Goal: Transaction & Acquisition: Register for event/course

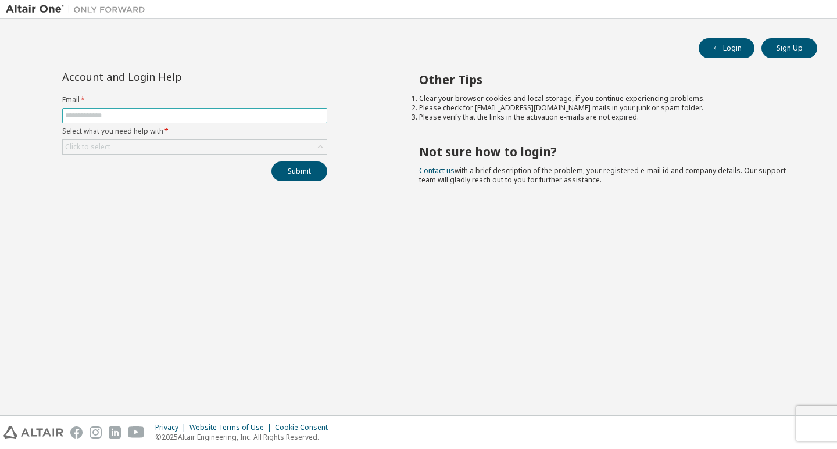
click at [249, 116] on input "text" at bounding box center [194, 115] width 259 height 9
type input "**********"
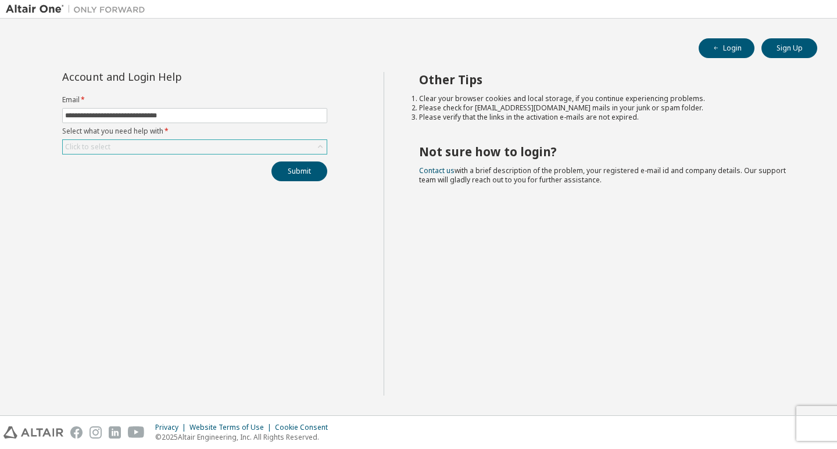
click at [185, 142] on div "Click to select" at bounding box center [195, 147] width 264 height 14
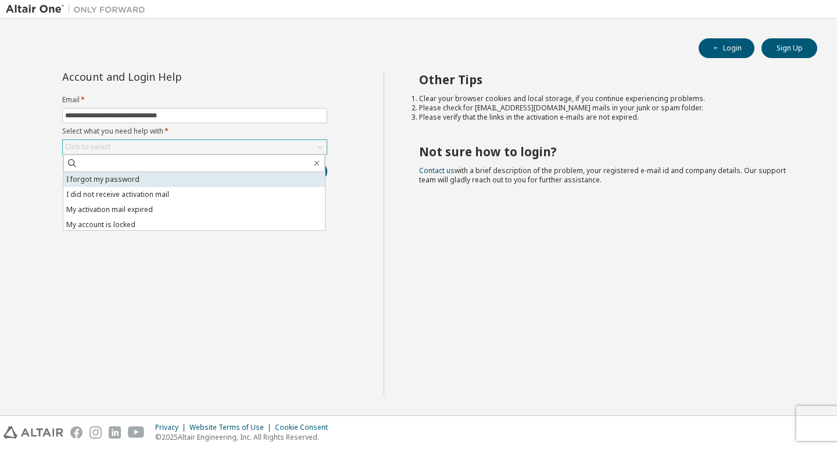
click at [162, 180] on li "I forgot my password" at bounding box center [194, 179] width 262 height 15
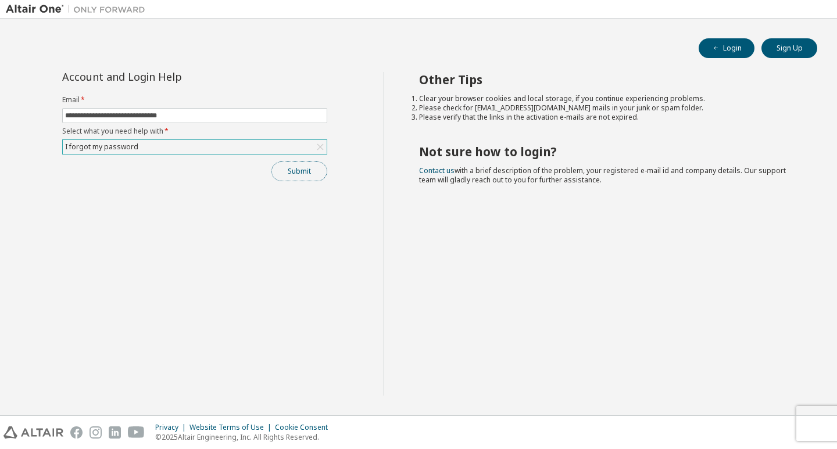
click at [285, 167] on button "Submit" at bounding box center [300, 172] width 56 height 20
click at [88, 144] on div "I forgot my password" at bounding box center [101, 147] width 77 height 13
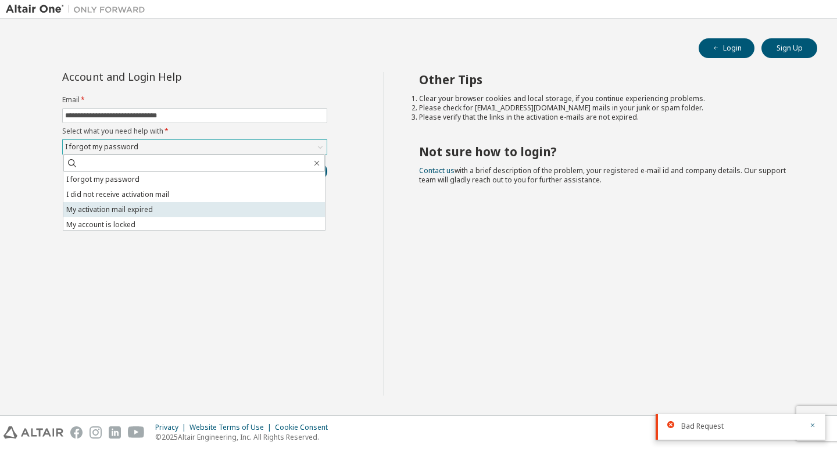
click at [112, 212] on li "My activation mail expired" at bounding box center [194, 209] width 262 height 15
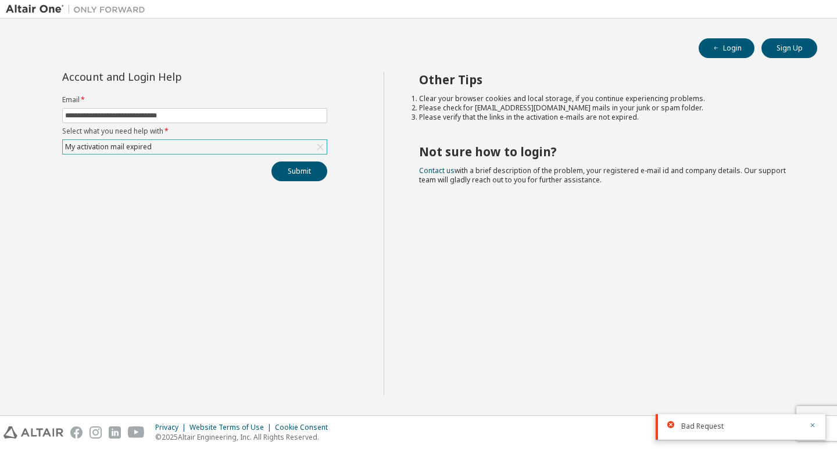
click at [216, 144] on div "My activation mail expired" at bounding box center [195, 147] width 264 height 14
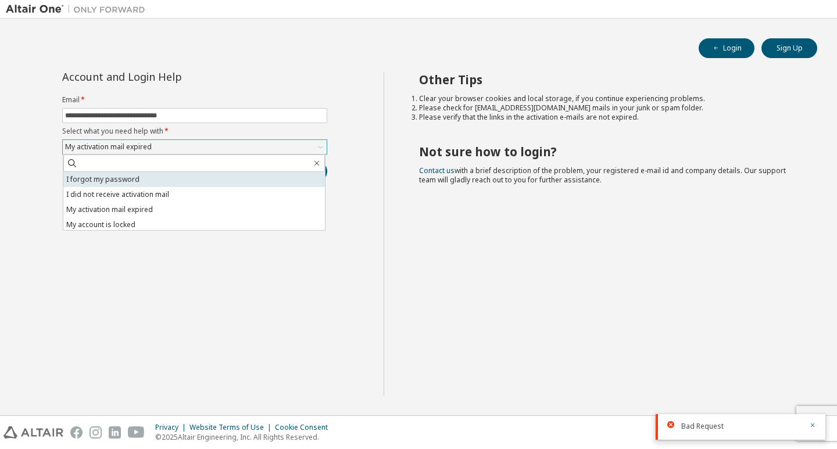
click at [213, 184] on li "I forgot my password" at bounding box center [194, 179] width 262 height 15
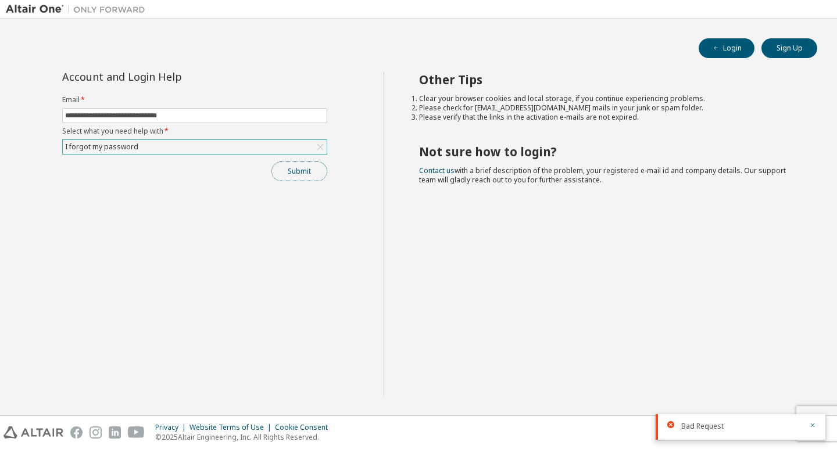
click at [275, 174] on button "Submit" at bounding box center [300, 172] width 56 height 20
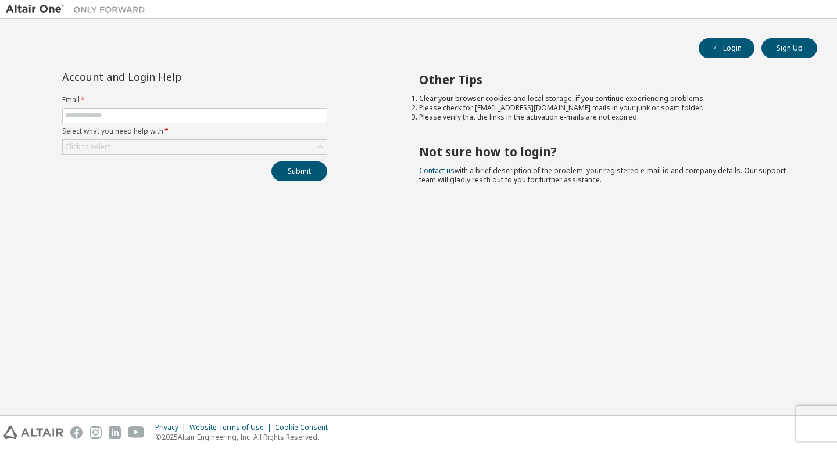
click at [256, 105] on form "Email * Select what you need help with * Click to select" at bounding box center [194, 124] width 265 height 59
click at [256, 110] on span at bounding box center [194, 115] width 265 height 15
click at [253, 119] on input "text" at bounding box center [194, 115] width 259 height 9
type input "**********"
click at [201, 148] on div "Click to select" at bounding box center [195, 147] width 264 height 14
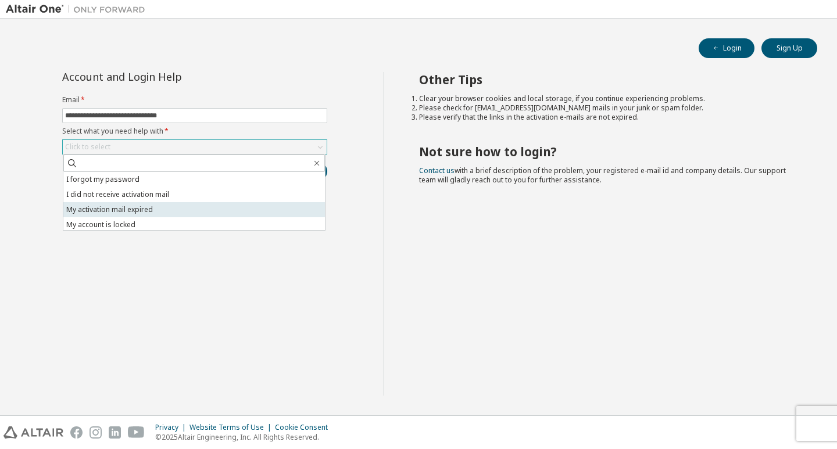
click at [170, 210] on li "My activation mail expired" at bounding box center [194, 209] width 262 height 15
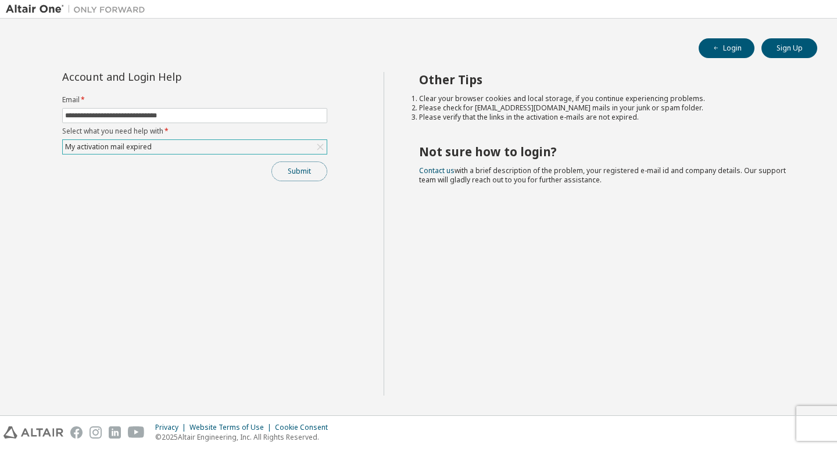
click at [288, 174] on button "Submit" at bounding box center [300, 172] width 56 height 20
click at [246, 142] on div "My activation mail expired" at bounding box center [195, 147] width 264 height 14
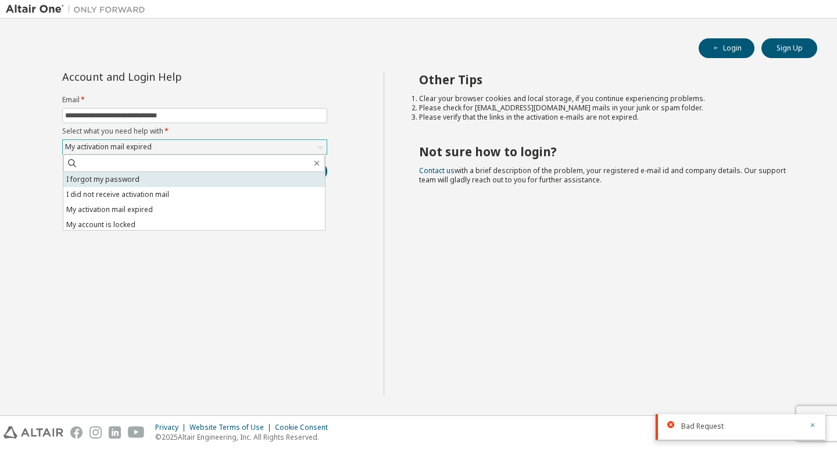
click at [223, 181] on li "I forgot my password" at bounding box center [194, 179] width 262 height 15
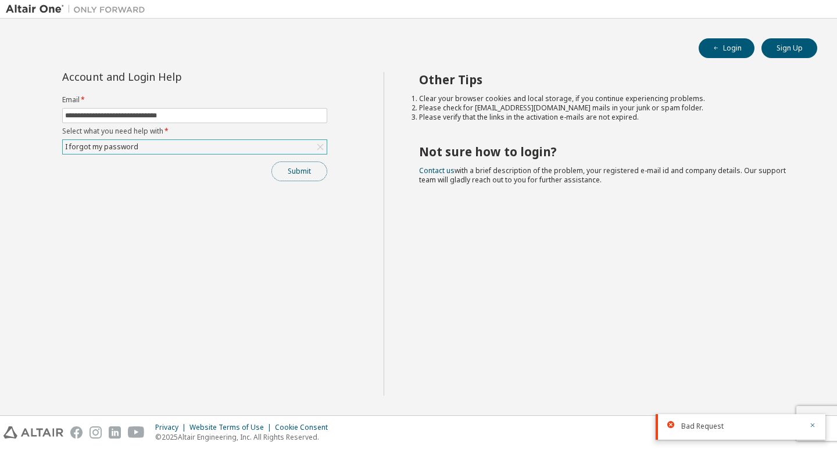
click at [290, 167] on button "Submit" at bounding box center [300, 172] width 56 height 20
click at [288, 166] on button "Submit" at bounding box center [300, 172] width 56 height 20
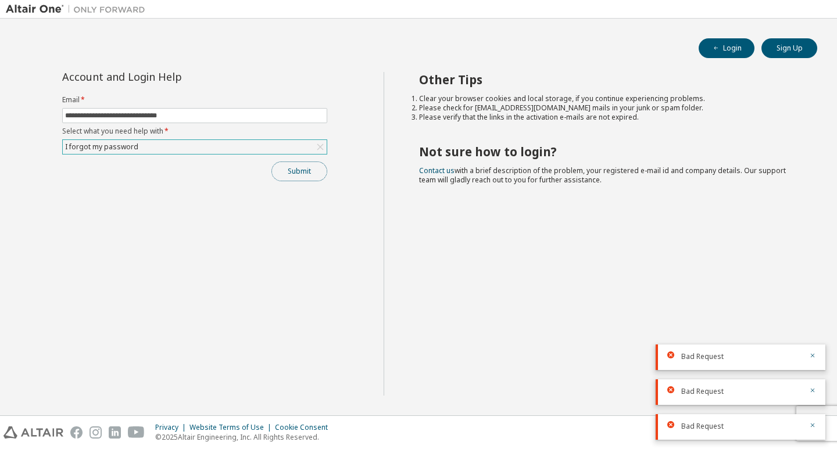
click at [288, 166] on button "Submit" at bounding box center [300, 172] width 56 height 20
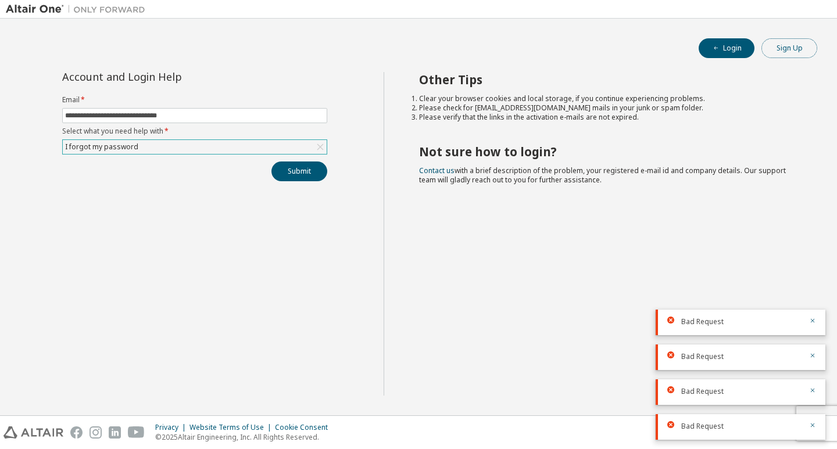
click at [776, 50] on button "Sign Up" at bounding box center [790, 48] width 56 height 20
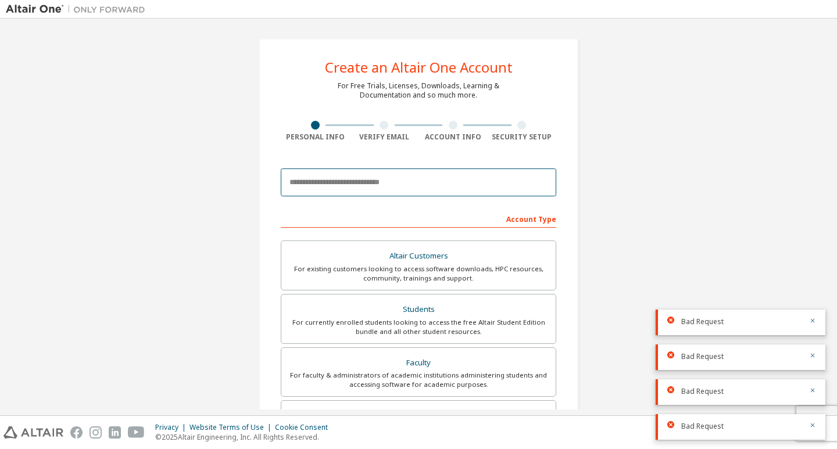
click at [340, 186] on input "email" at bounding box center [419, 183] width 276 height 28
type input "**********"
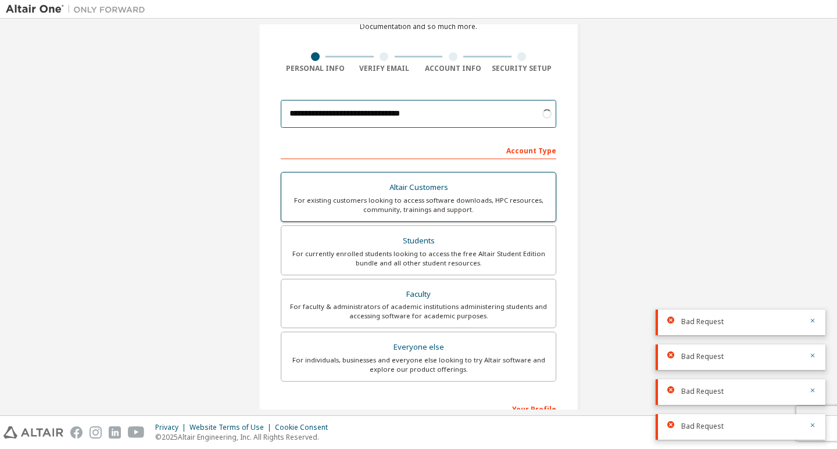
scroll to position [230, 0]
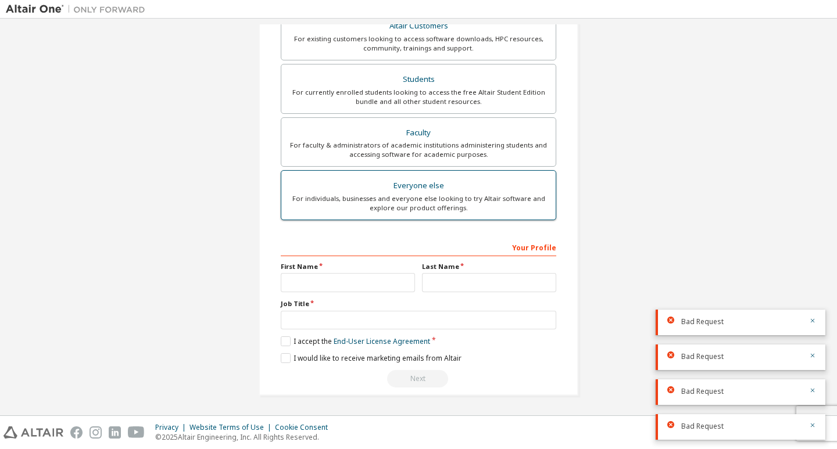
click at [412, 199] on div "For individuals, businesses and everyone else looking to try Altair software an…" at bounding box center [418, 203] width 260 height 19
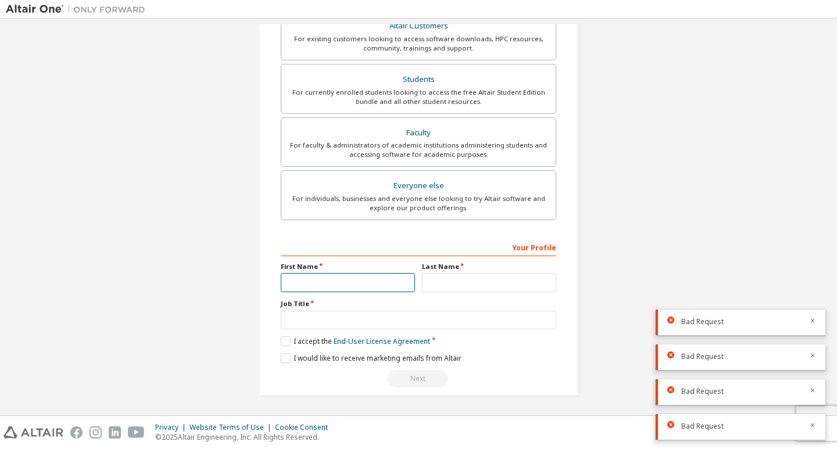
click at [354, 283] on input "text" at bounding box center [348, 282] width 134 height 19
type input "********"
click at [422, 281] on input "text" at bounding box center [489, 282] width 134 height 19
type input "***"
click at [372, 323] on input "text" at bounding box center [419, 320] width 276 height 19
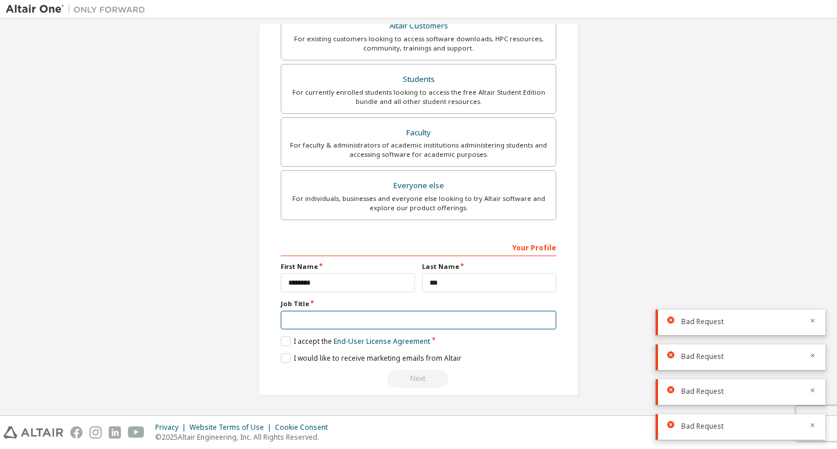
type input "*******"
click at [281, 337] on label "I accept the End-User License Agreement" at bounding box center [355, 342] width 149 height 10
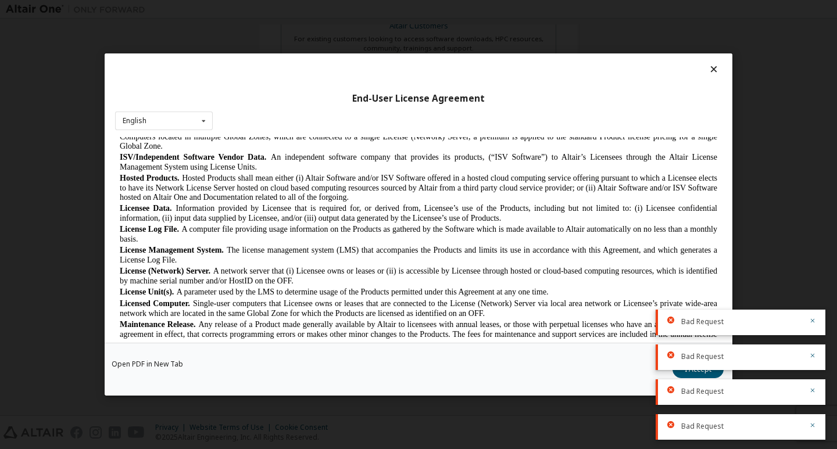
scroll to position [349, 0]
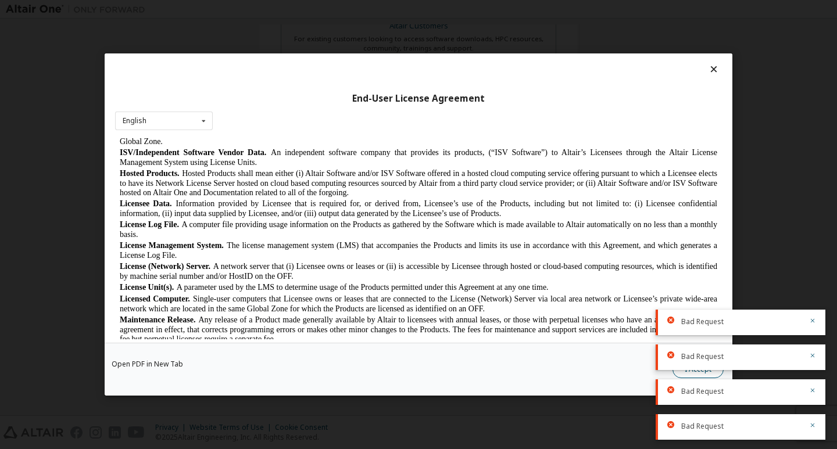
click at [699, 372] on button "I Accept" at bounding box center [698, 369] width 51 height 17
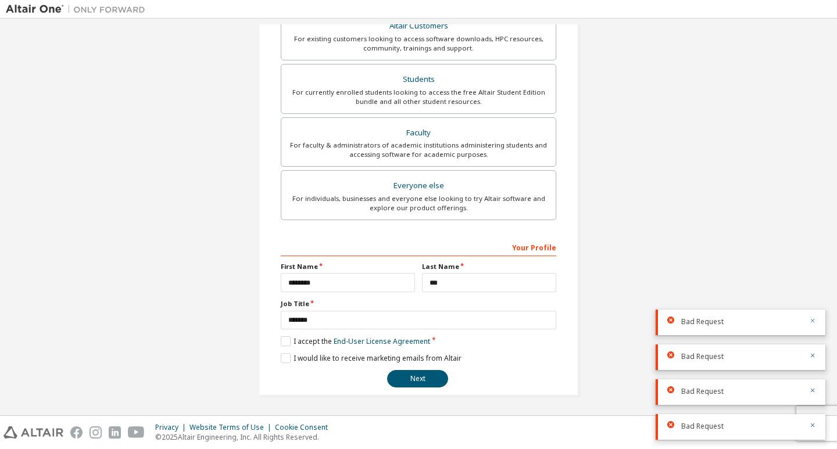
click at [812, 320] on icon "button" at bounding box center [812, 320] width 7 height 7
click at [812, 356] on icon "button" at bounding box center [812, 355] width 7 height 7
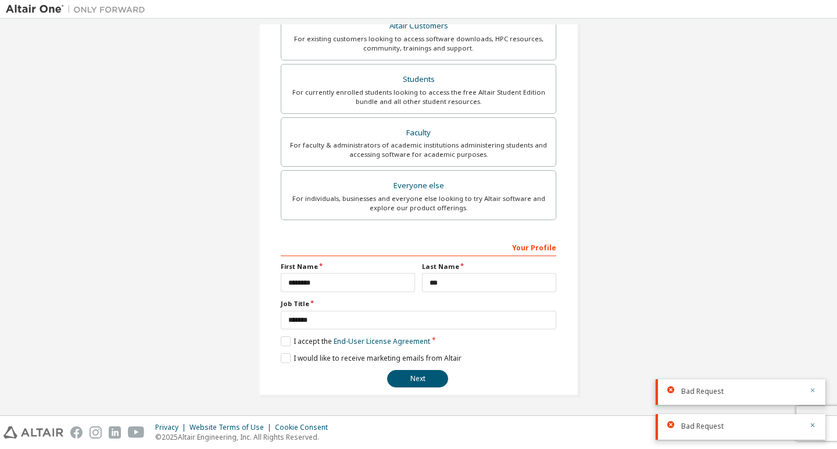
click at [811, 392] on icon "button" at bounding box center [812, 390] width 7 height 7
click at [811, 424] on icon "button" at bounding box center [812, 425] width 7 height 7
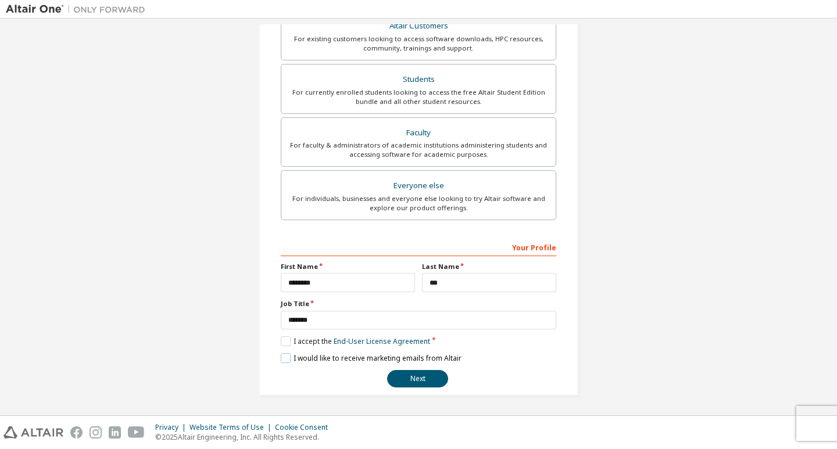
click at [355, 355] on label "I would like to receive marketing emails from Altair" at bounding box center [371, 359] width 181 height 10
click at [417, 379] on button "Next" at bounding box center [417, 378] width 61 height 17
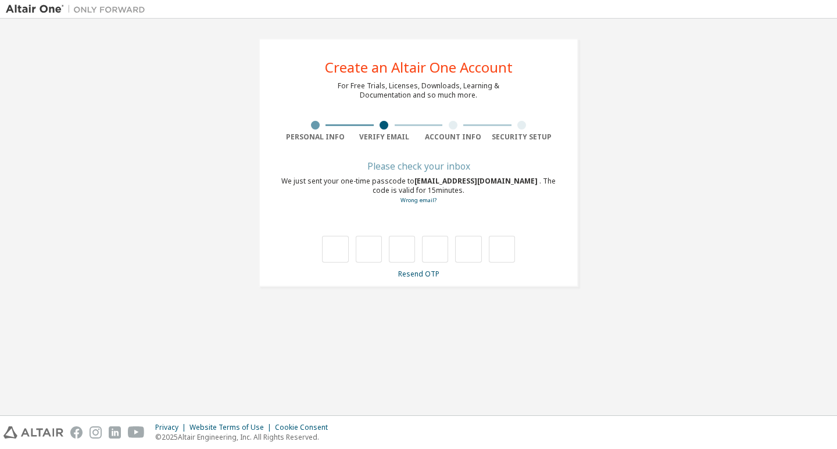
scroll to position [0, 0]
type input "*"
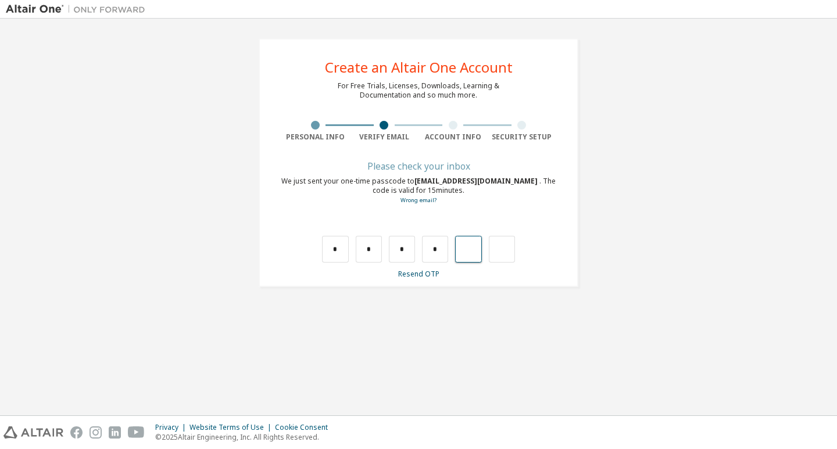
type input "*"
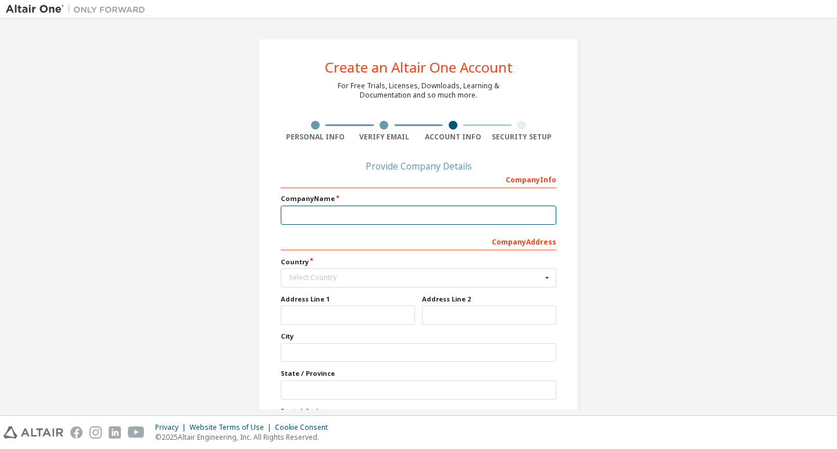
click at [309, 211] on input "text" at bounding box center [419, 215] width 276 height 19
type input "**********"
click at [348, 281] on div "Select Country" at bounding box center [415, 277] width 253 height 7
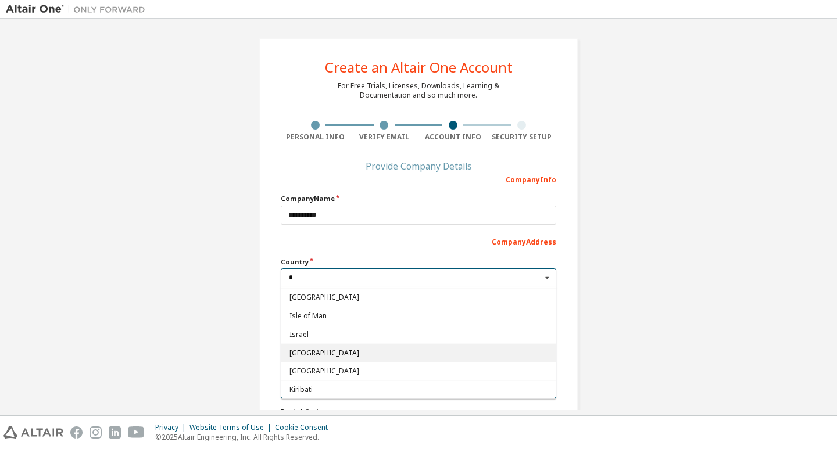
scroll to position [1163, 0]
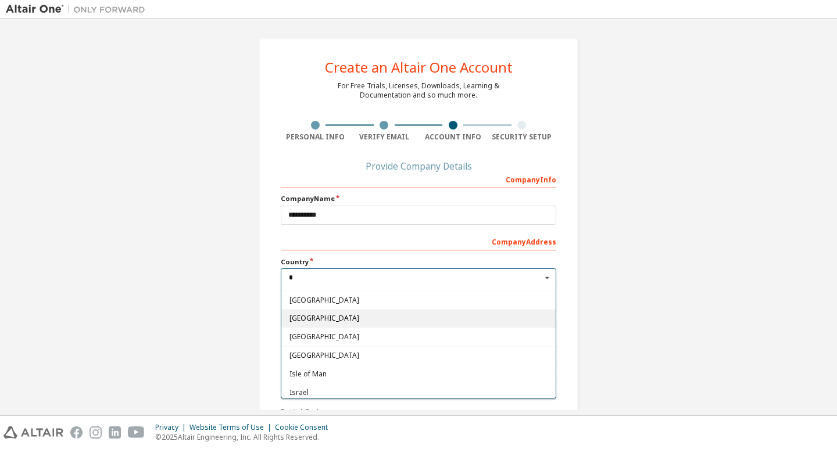
type input "*"
click at [341, 323] on div "[GEOGRAPHIC_DATA]" at bounding box center [418, 318] width 274 height 19
type input "***"
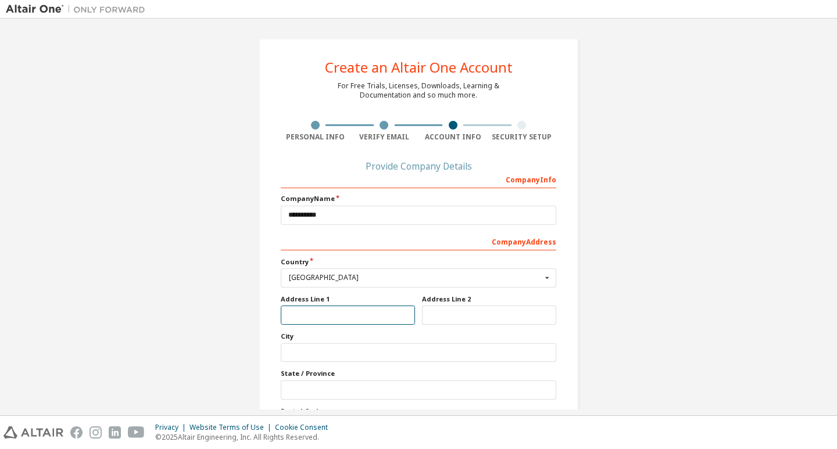
click at [340, 322] on input "text" at bounding box center [348, 315] width 134 height 19
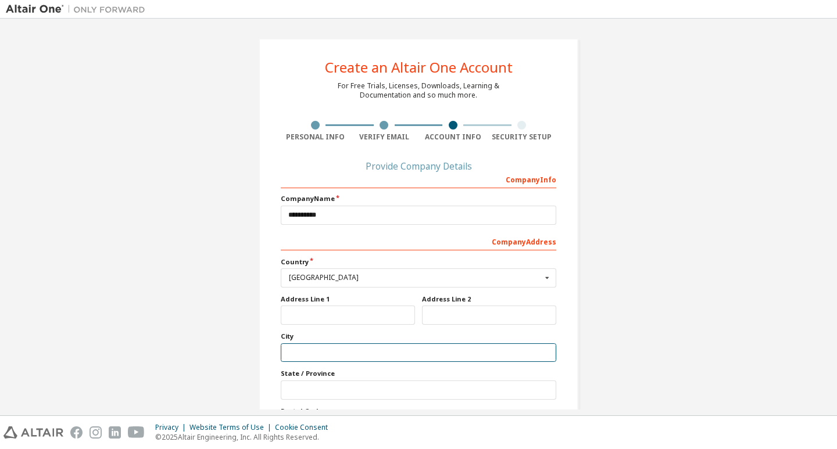
click at [335, 350] on input "text" at bounding box center [419, 353] width 276 height 19
type input "**********"
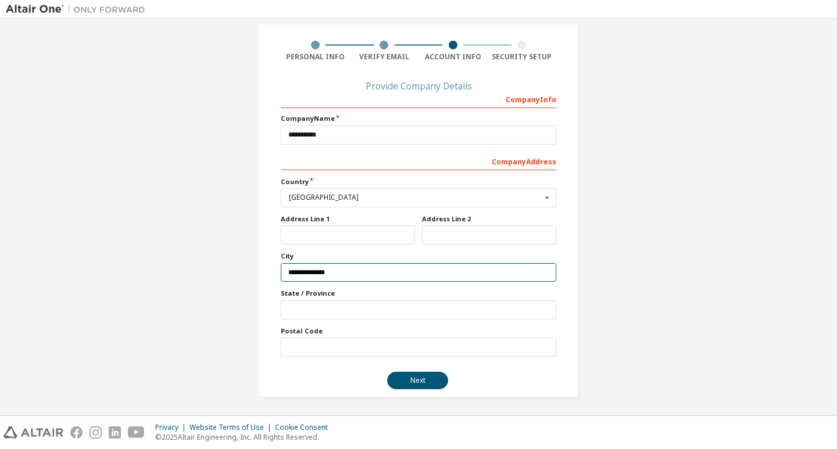
scroll to position [82, 0]
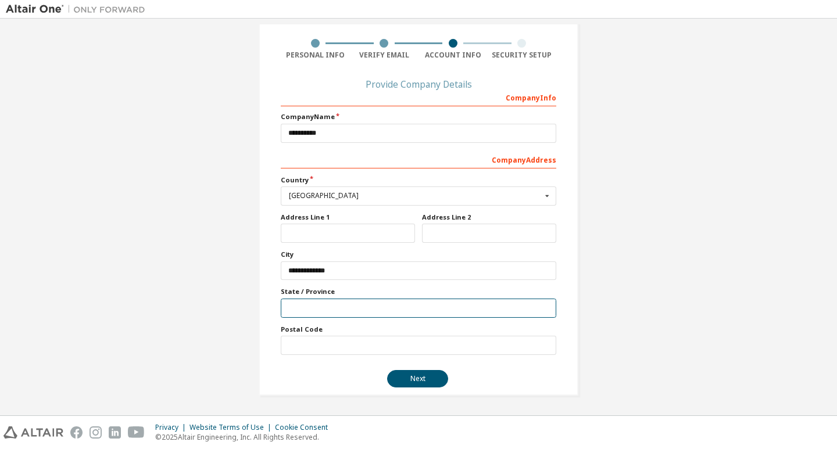
click at [356, 308] on input "text" at bounding box center [419, 308] width 276 height 19
type input "*"
type input "**********"
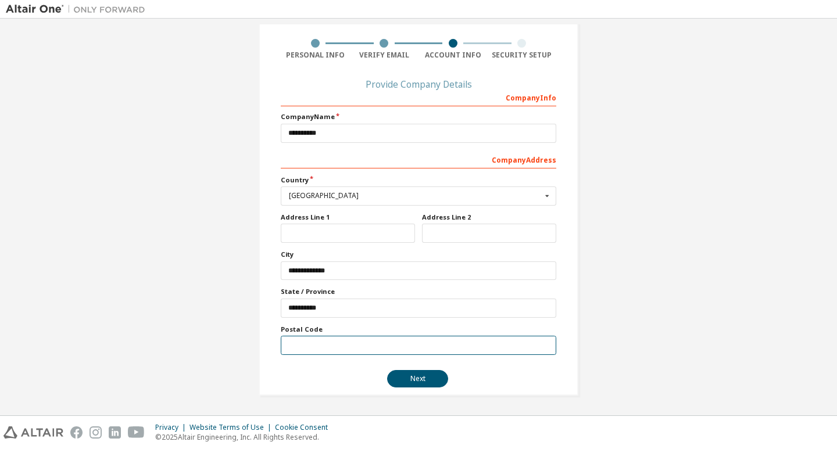
click at [356, 342] on input "text" at bounding box center [419, 345] width 276 height 19
type input "******"
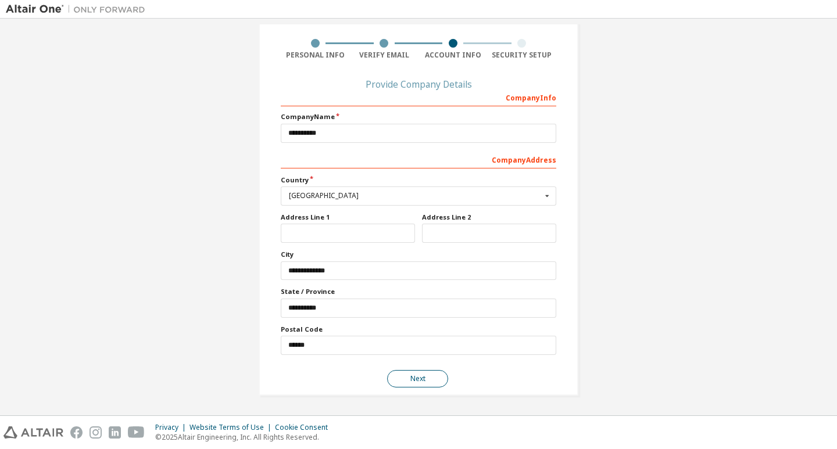
click at [418, 377] on button "Next" at bounding box center [417, 378] width 61 height 17
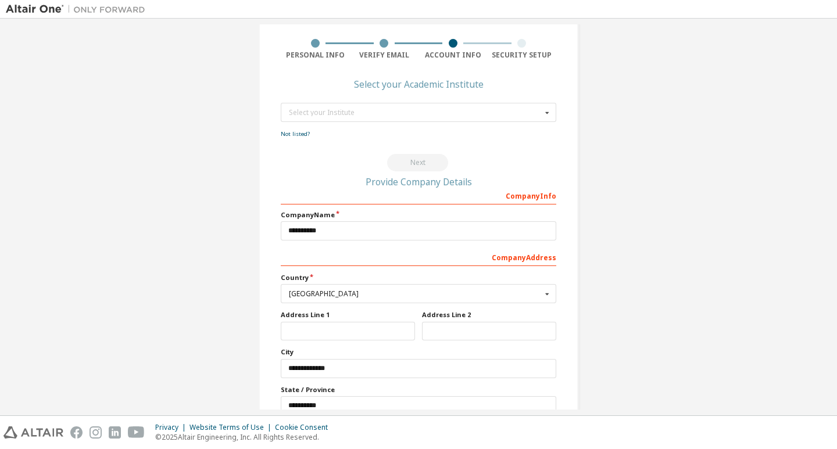
scroll to position [0, 0]
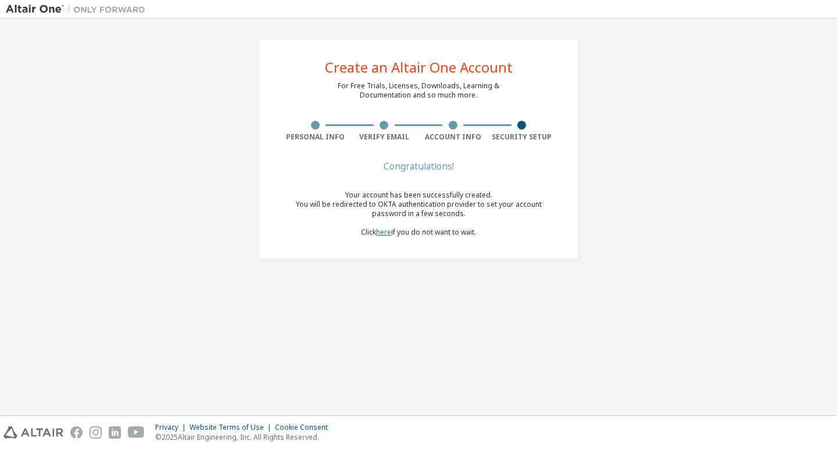
click at [383, 231] on link "here" at bounding box center [383, 232] width 15 height 10
